Goal: Task Accomplishment & Management: Manage account settings

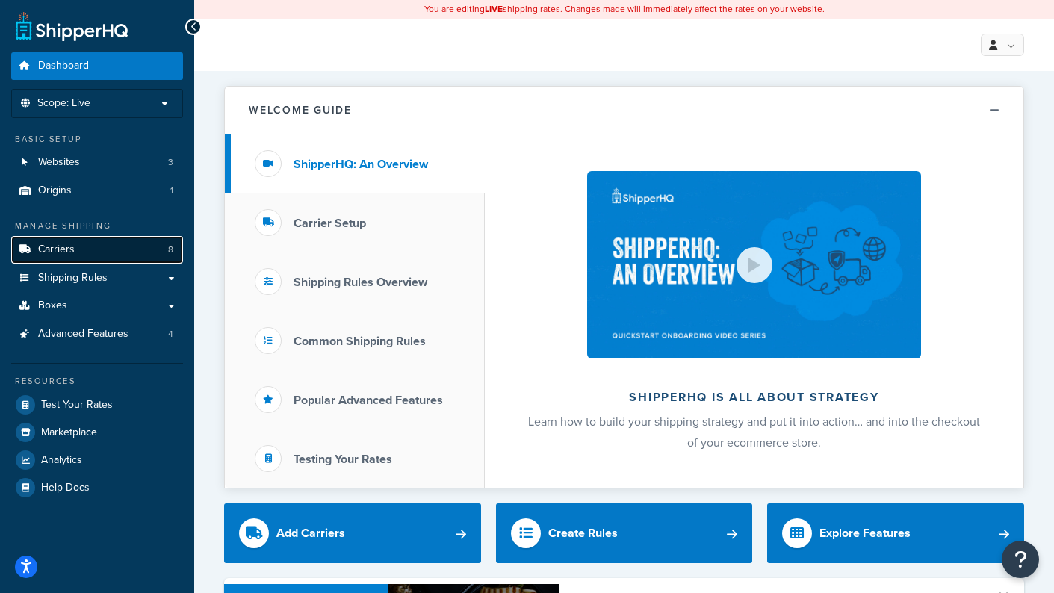
click at [96, 253] on link "Carriers 8" at bounding box center [97, 250] width 172 height 28
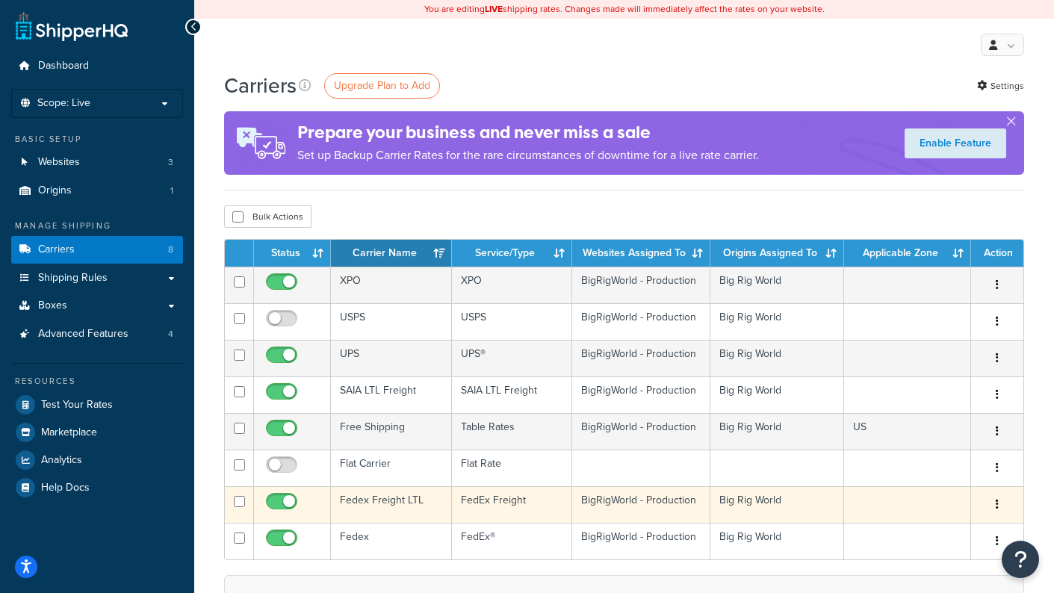
click at [387, 503] on td "Fedex Freight LTL" at bounding box center [391, 504] width 121 height 37
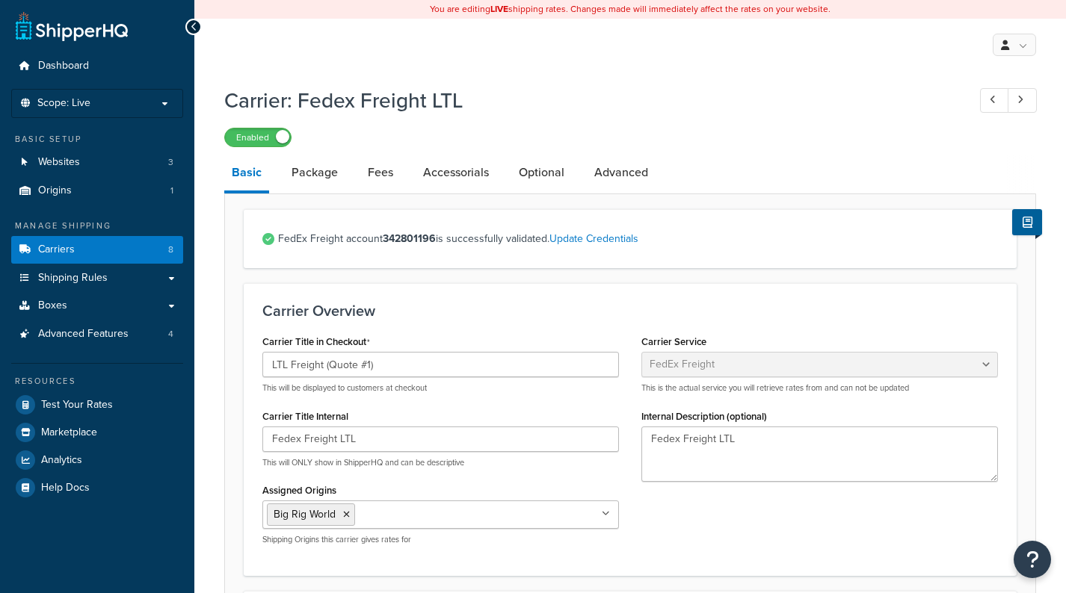
select select "fedExFreight"
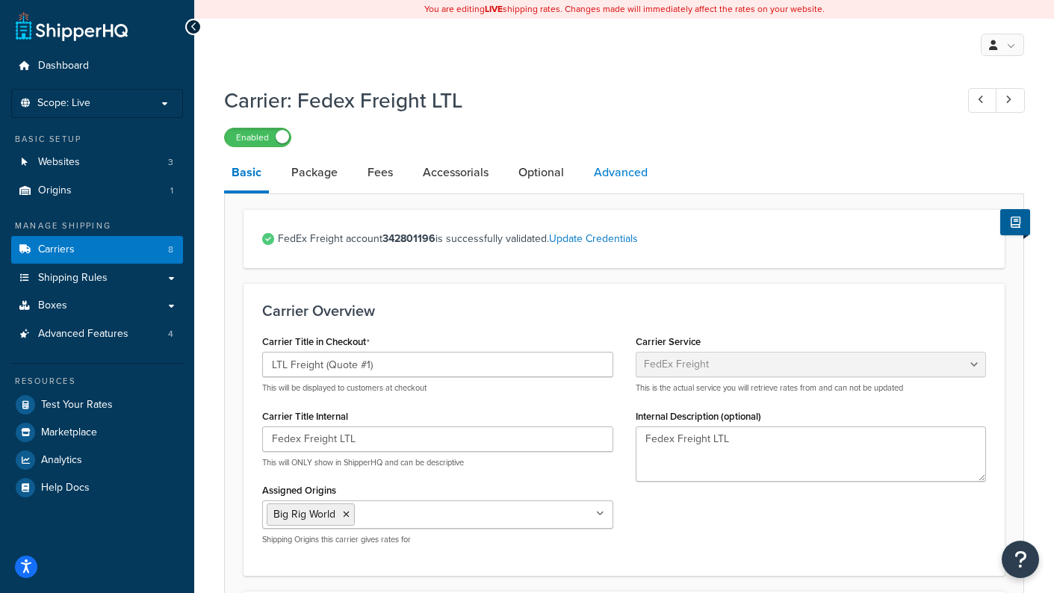
click at [613, 176] on link "Advanced" at bounding box center [621, 173] width 69 height 36
select select "false"
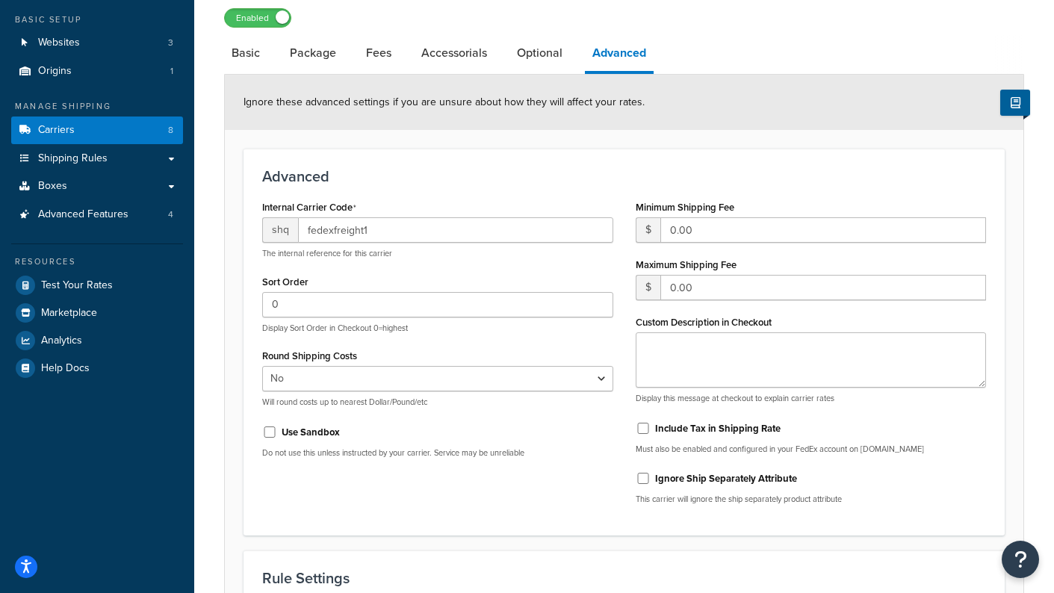
scroll to position [110, 0]
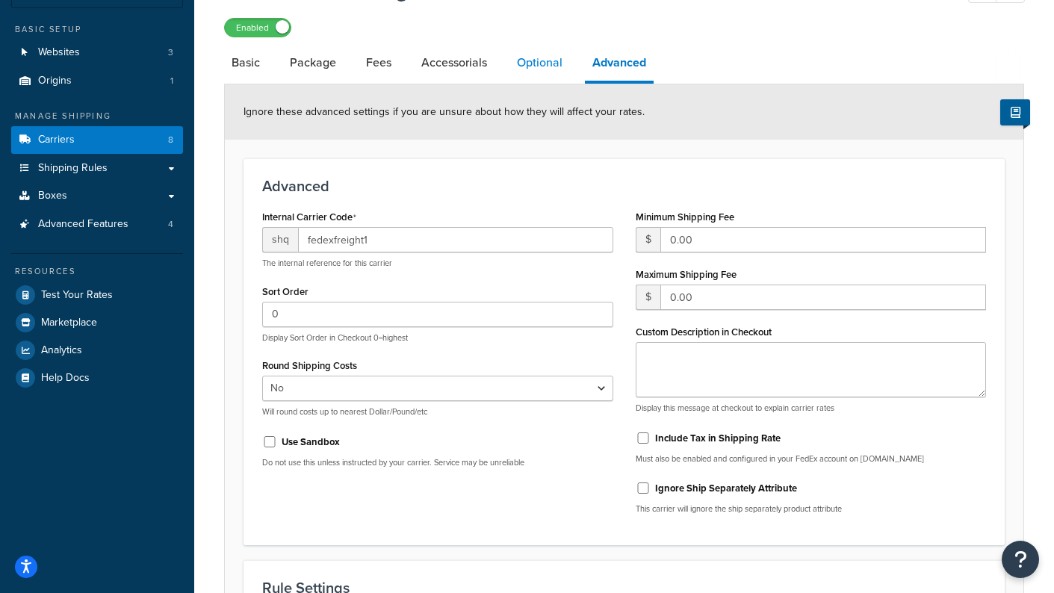
click at [548, 78] on link "Optional" at bounding box center [540, 63] width 61 height 36
select select "70"
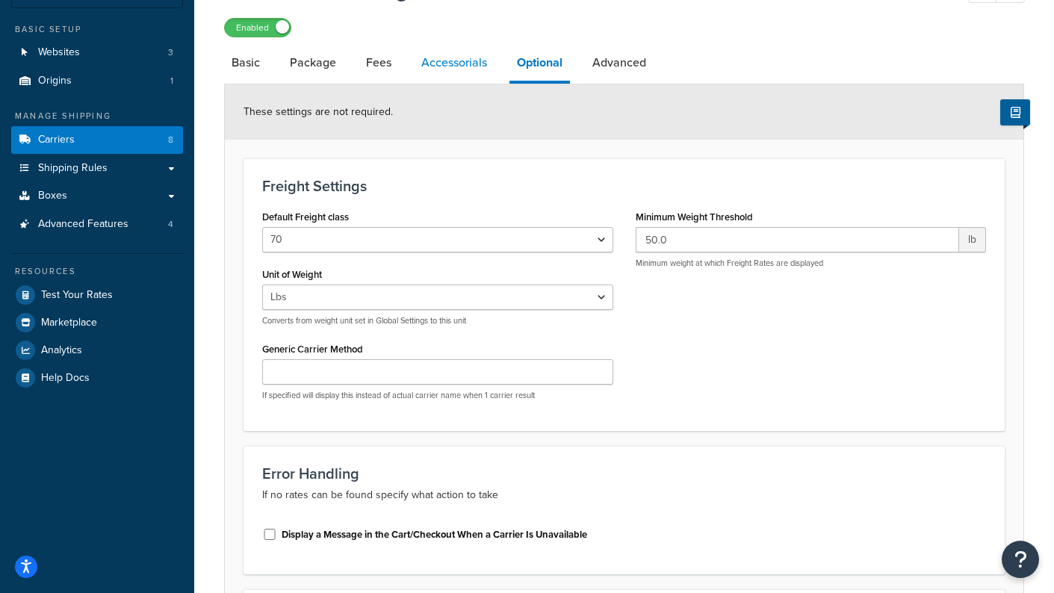
click at [473, 71] on link "Accessorials" at bounding box center [454, 63] width 81 height 36
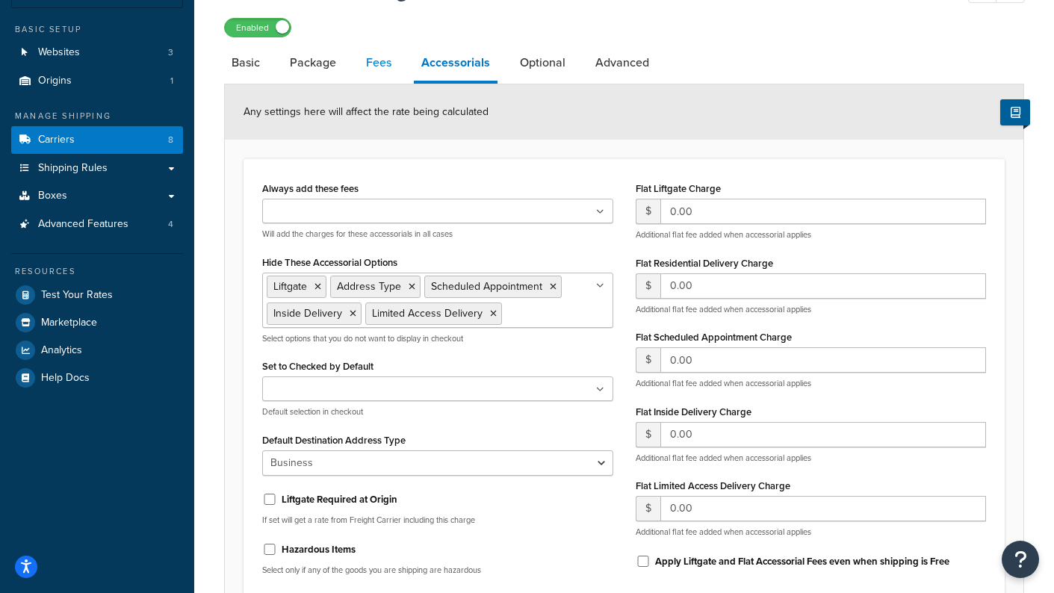
click at [385, 72] on link "Fees" at bounding box center [379, 63] width 40 height 36
select select "AFTER"
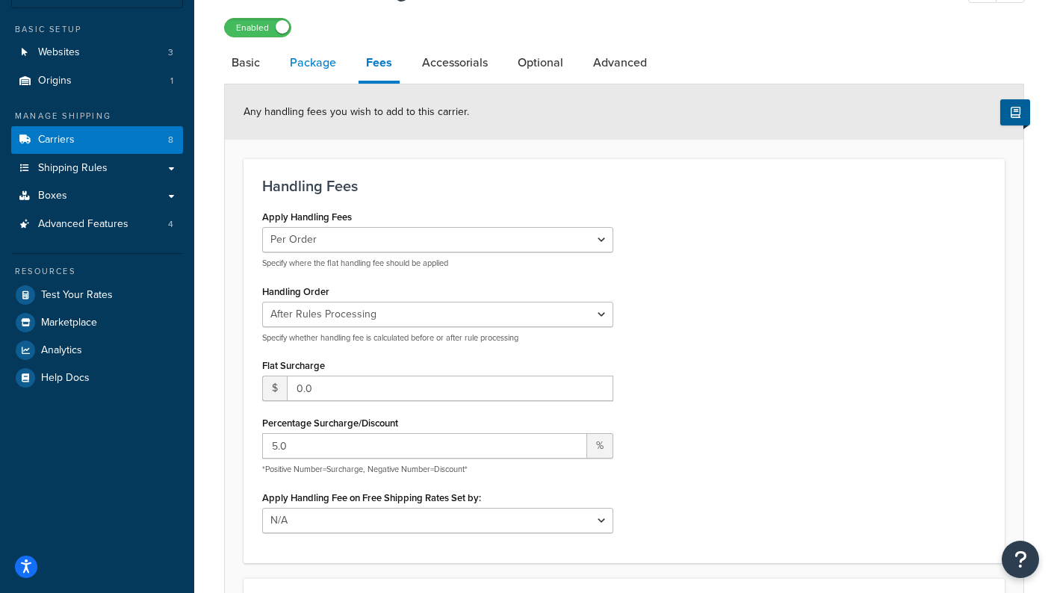
click at [302, 69] on link "Package" at bounding box center [312, 63] width 61 height 36
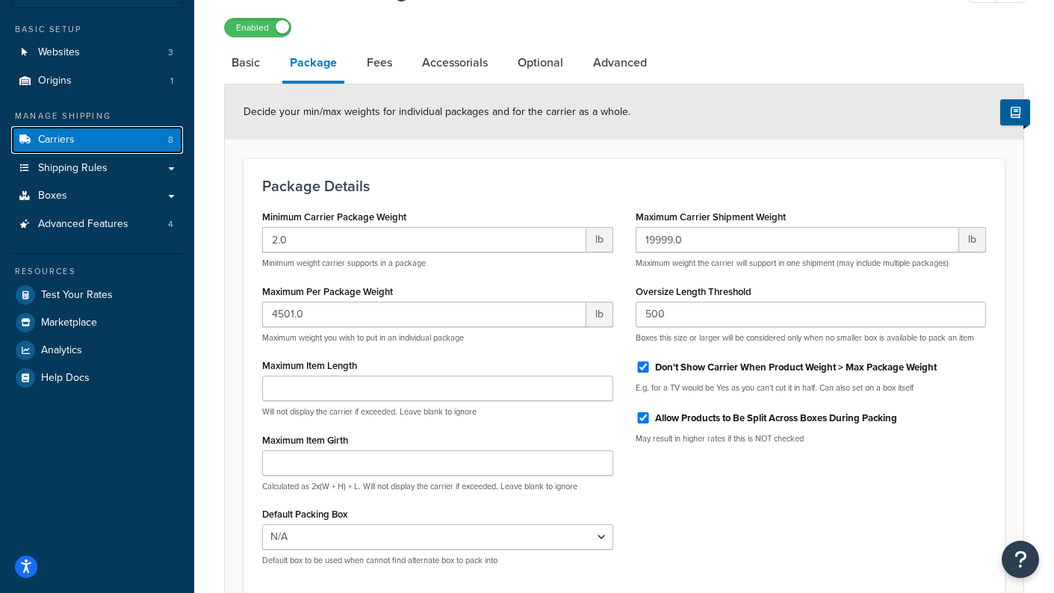
click at [81, 143] on link "Carriers 8" at bounding box center [97, 140] width 172 height 28
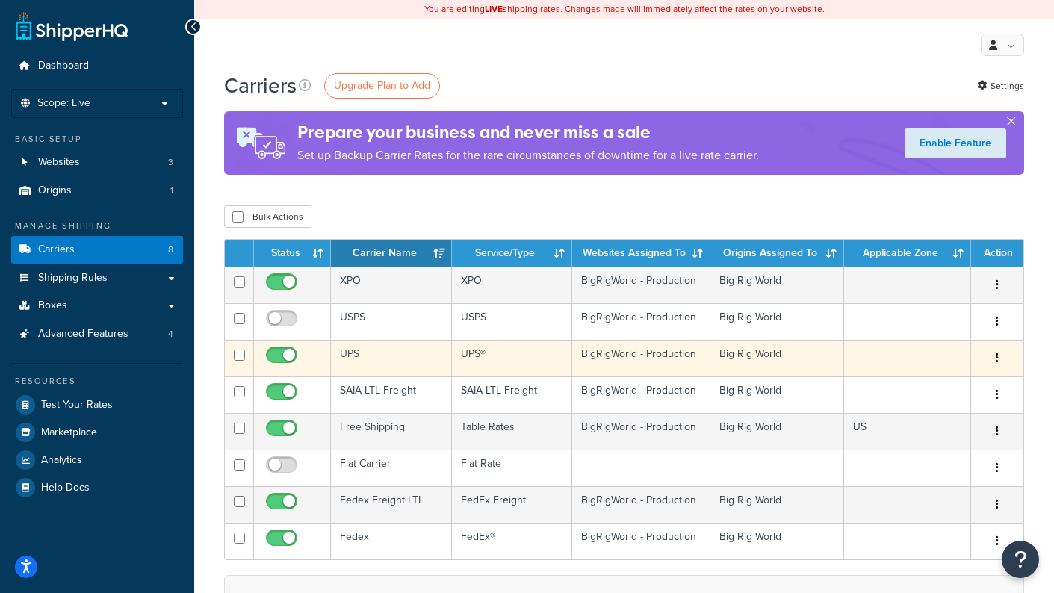
click at [381, 358] on td "UPS" at bounding box center [391, 358] width 121 height 37
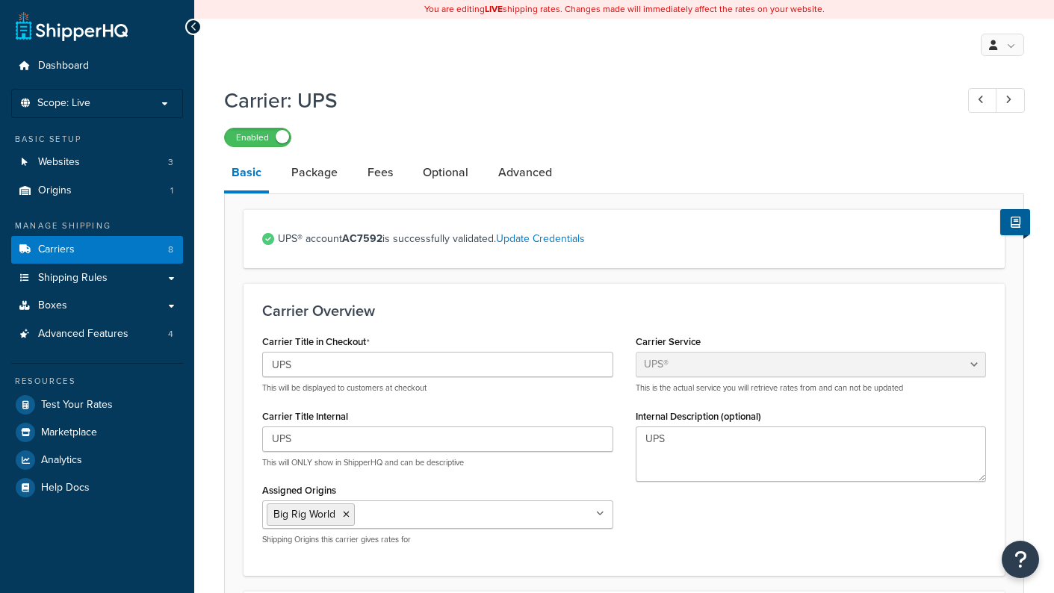
select select "ups"
click at [436, 176] on link "Optional" at bounding box center [445, 173] width 61 height 36
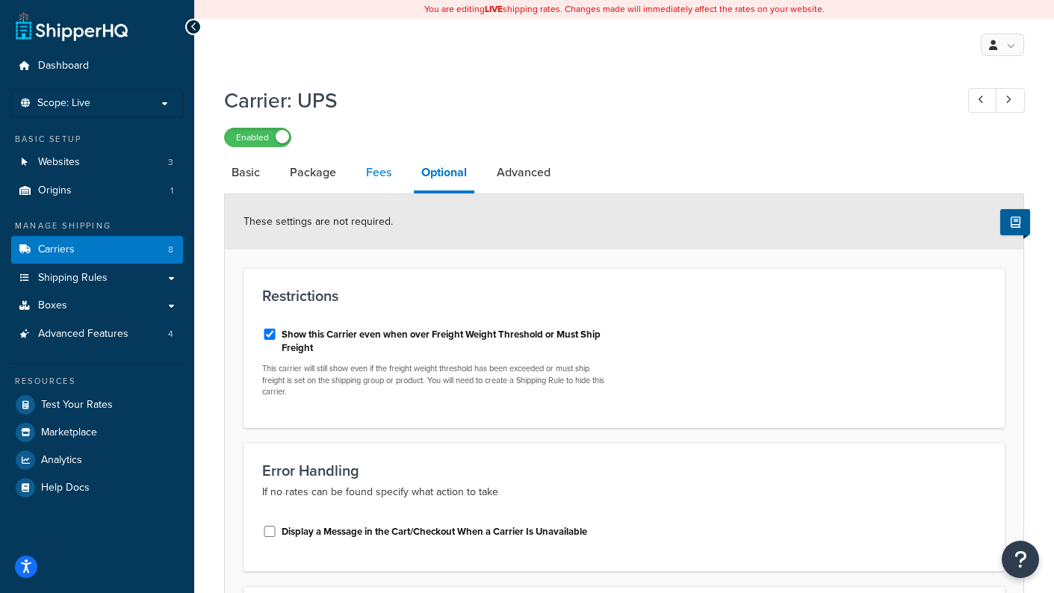
click at [384, 179] on link "Fees" at bounding box center [379, 173] width 40 height 36
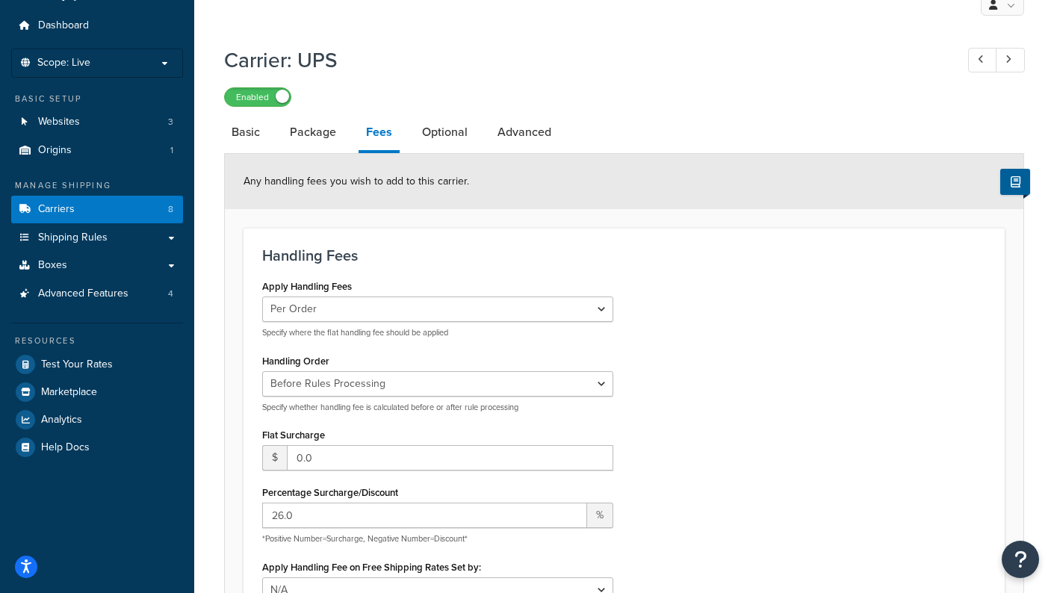
scroll to position [37, 0]
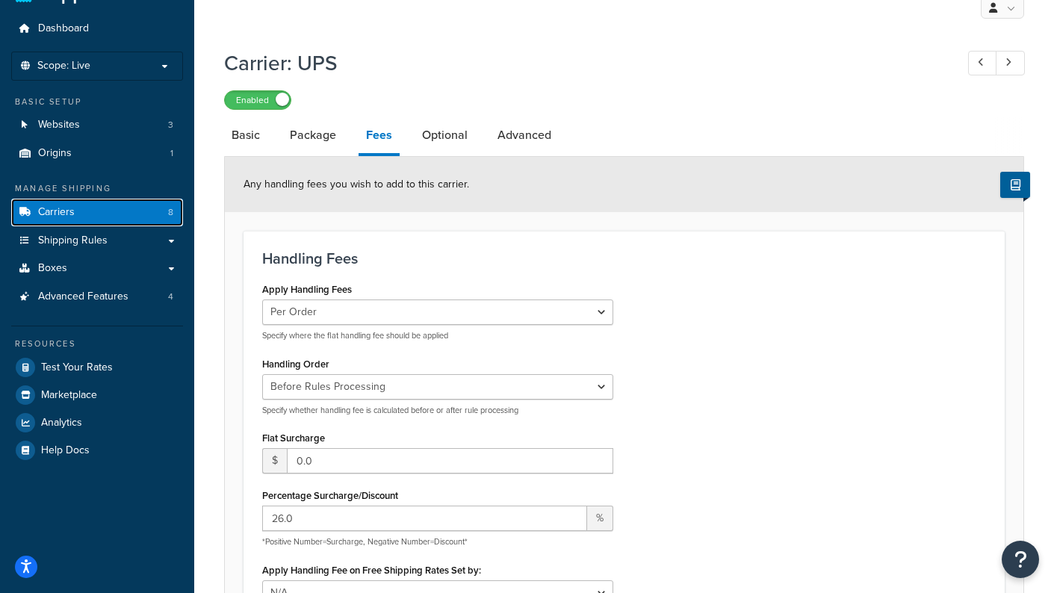
click at [87, 216] on link "Carriers 8" at bounding box center [97, 213] width 172 height 28
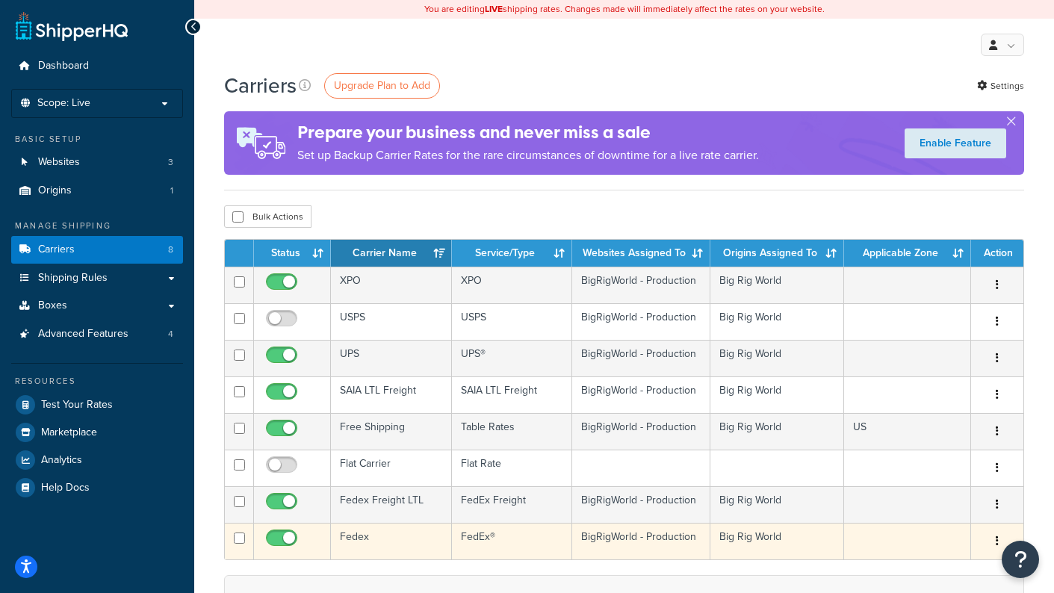
click at [379, 545] on td "Fedex" at bounding box center [391, 541] width 121 height 37
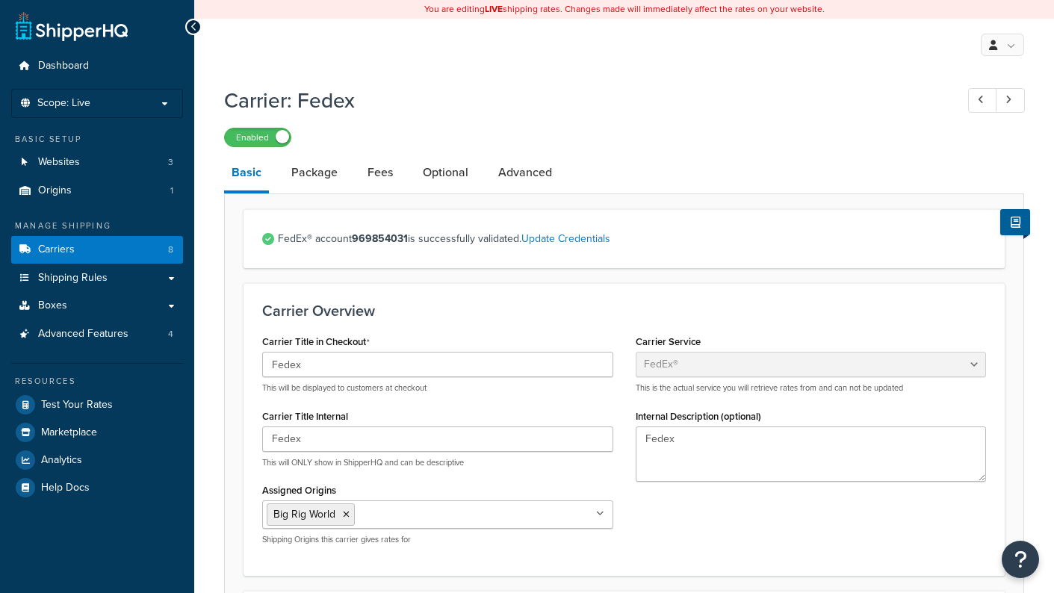
select select "fedEx"
select select "REGULAR_PICKUP"
select select "YOUR_PACKAGING"
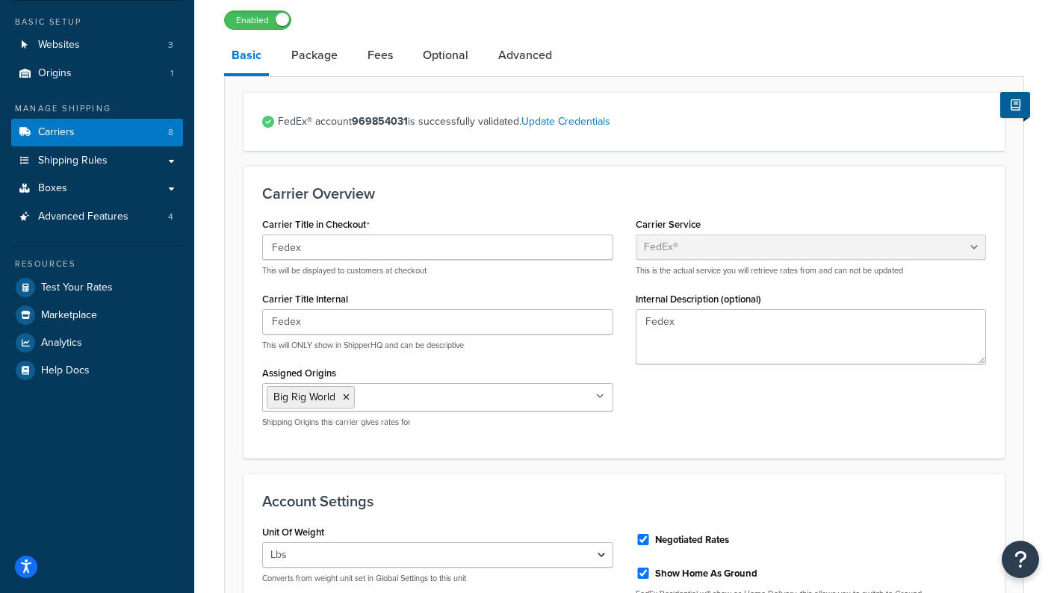
scroll to position [118, 0]
click at [380, 55] on link "Fees" at bounding box center [380, 55] width 40 height 36
select select "item"
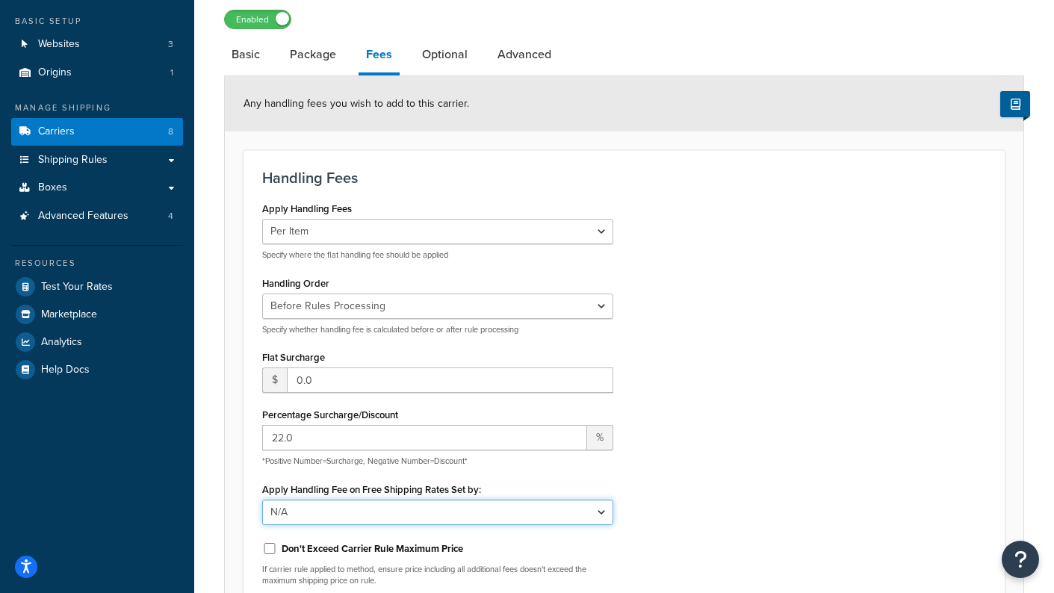
click at [604, 509] on select "N/A Fixed/Free Shipping Methods Free Promotion Rules All Free Shipping" at bounding box center [437, 512] width 351 height 25
click at [709, 494] on div "Apply Handling Fees Per Order Per Item Per Package Specify where the flat handl…" at bounding box center [624, 398] width 746 height 400
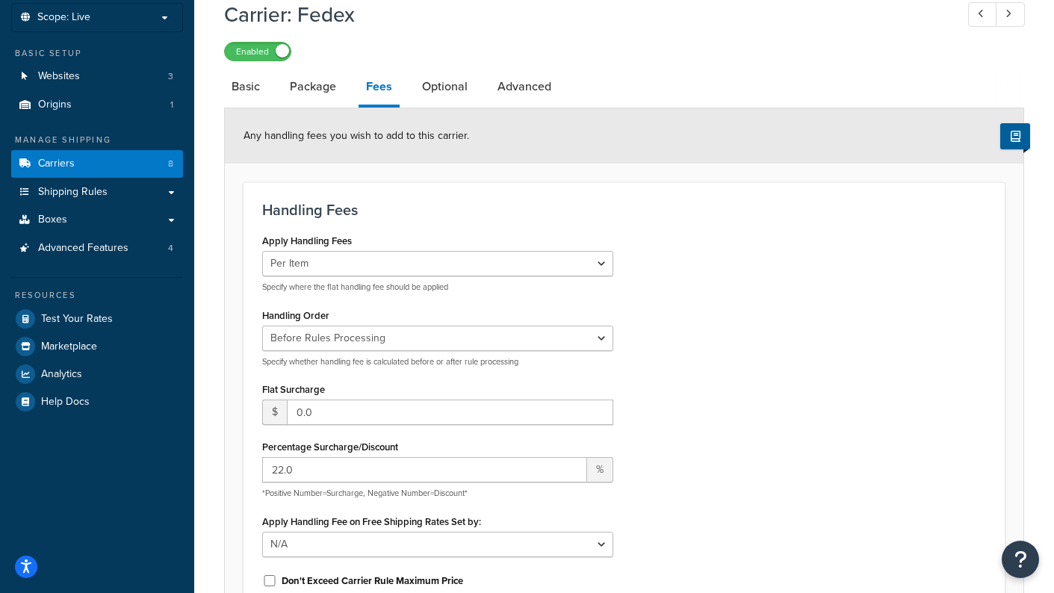
scroll to position [69, 0]
